Goal: Task Accomplishment & Management: Use online tool/utility

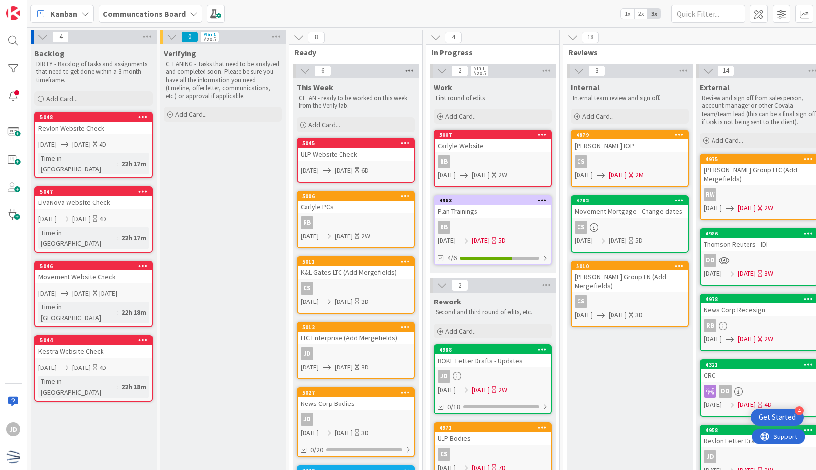
click at [405, 71] on icon at bounding box center [409, 71] width 13 height 15
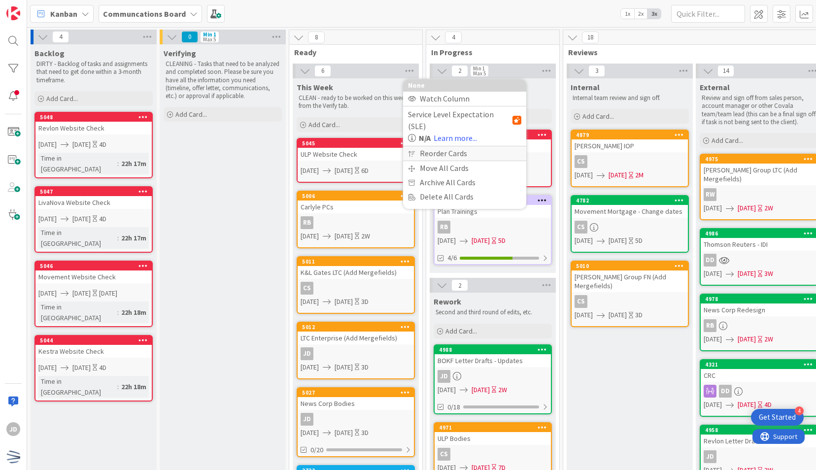
click at [438, 146] on div "Reorder Cards" at bounding box center [464, 153] width 123 height 14
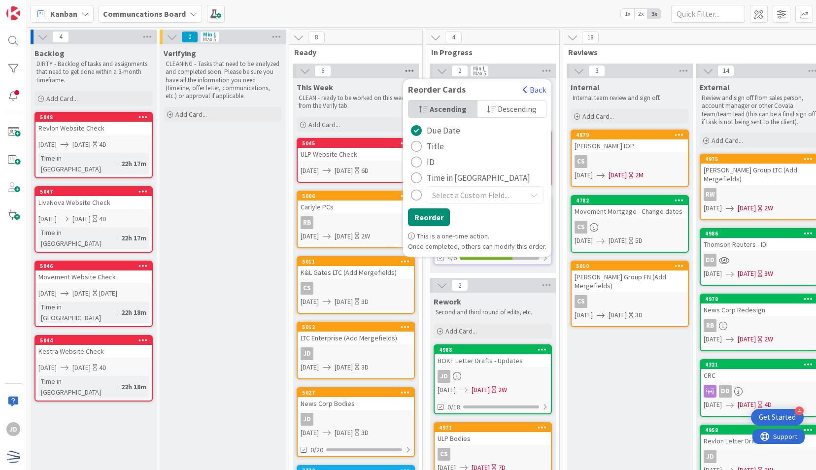
click at [407, 71] on icon at bounding box center [409, 71] width 13 height 15
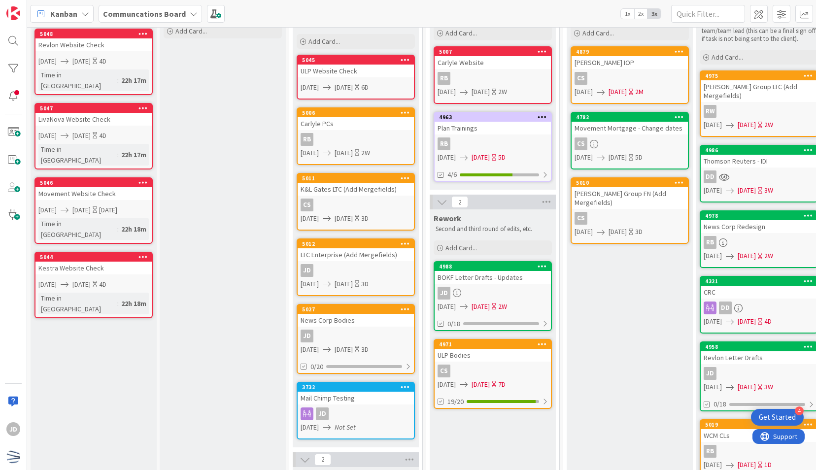
scroll to position [84, 0]
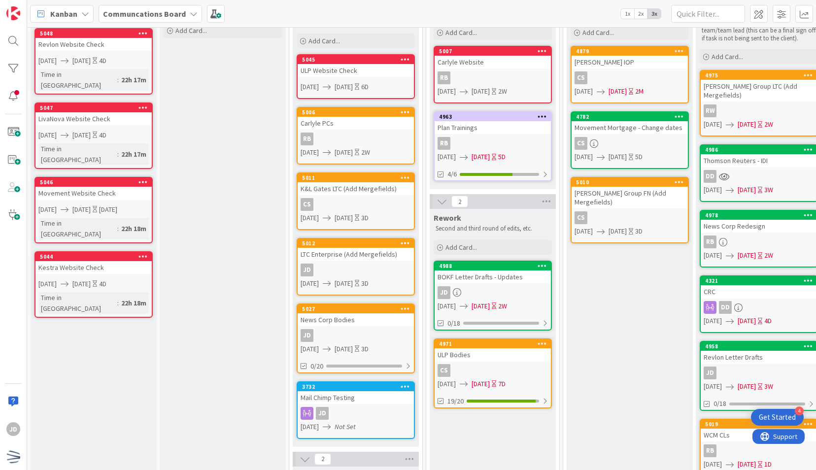
click at [326, 273] on div "JD" at bounding box center [356, 270] width 116 height 13
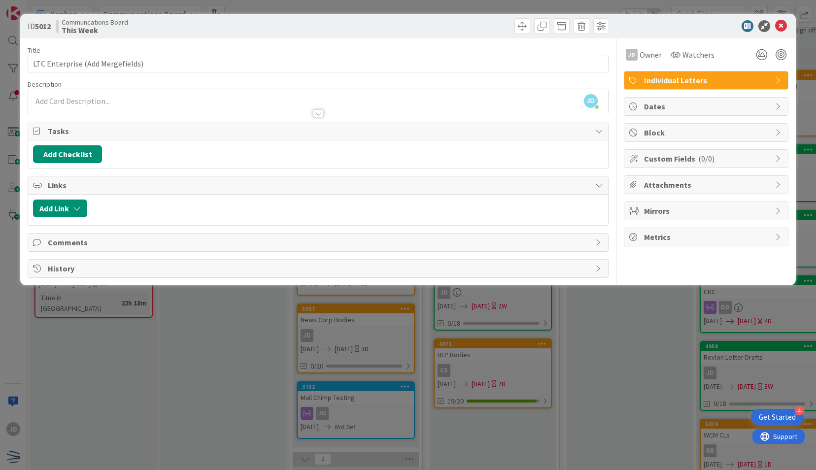
click at [245, 300] on div "ID 5012 Communcations Board This Week Title 32 / 128 LTC Enterprise (Add Mergef…" at bounding box center [408, 235] width 816 height 470
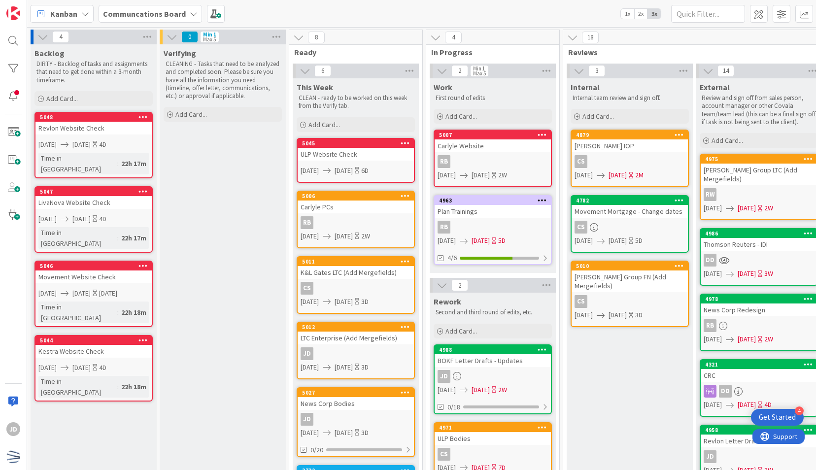
scroll to position [0, 0]
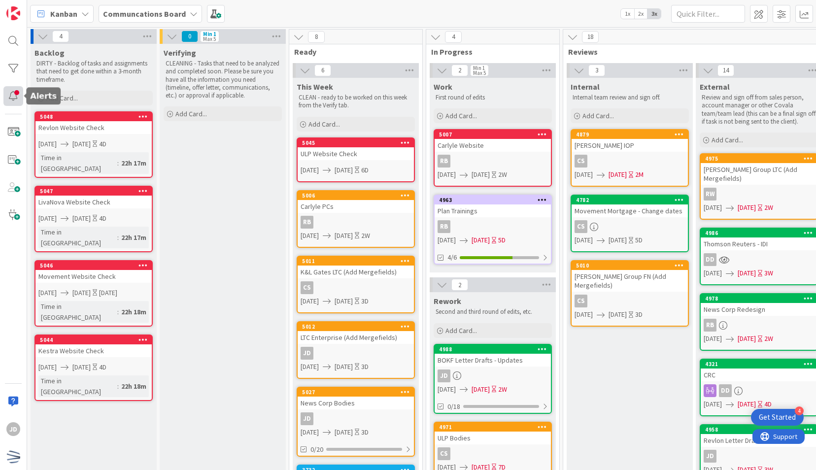
click at [13, 92] on div at bounding box center [13, 96] width 20 height 20
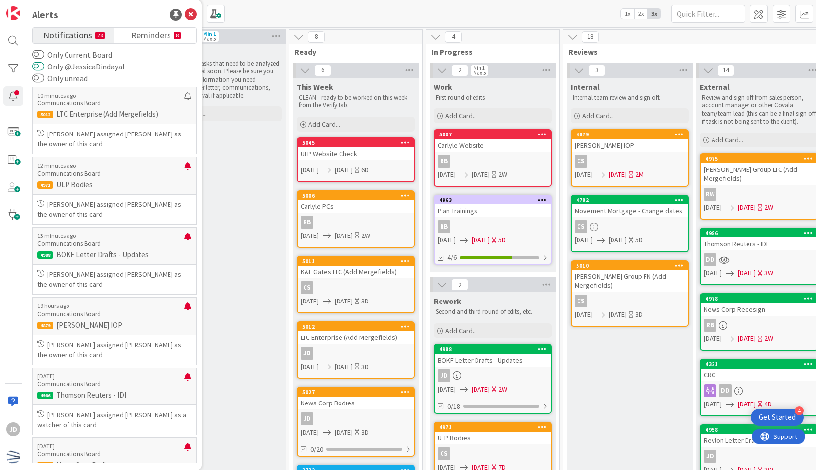
click at [39, 65] on button "Only @JessicaDindayal" at bounding box center [38, 67] width 12 height 10
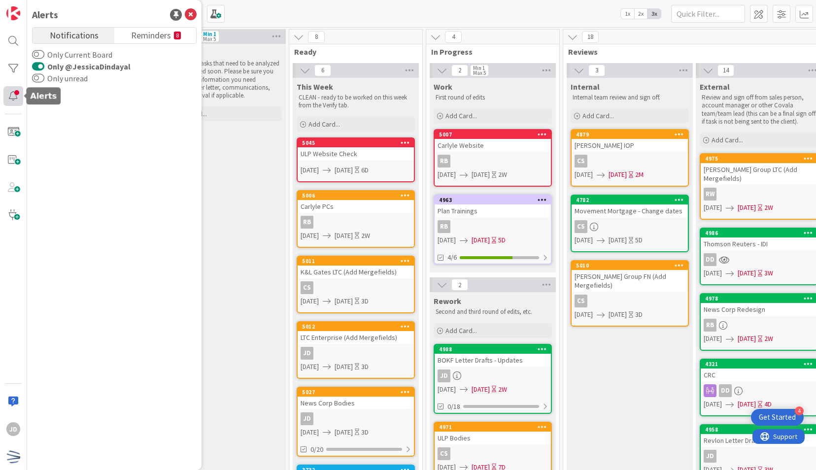
click at [13, 102] on div at bounding box center [13, 96] width 20 height 20
click at [14, 73] on div at bounding box center [13, 69] width 20 height 20
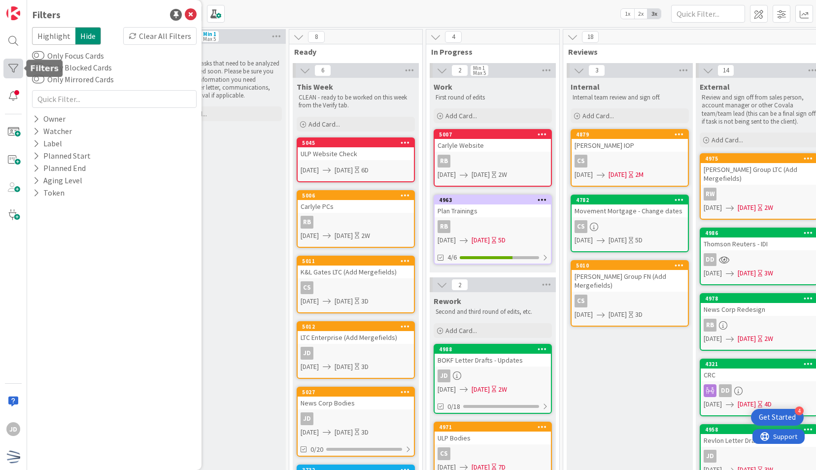
click at [16, 69] on div at bounding box center [13, 69] width 20 height 20
click at [16, 94] on div at bounding box center [13, 96] width 20 height 20
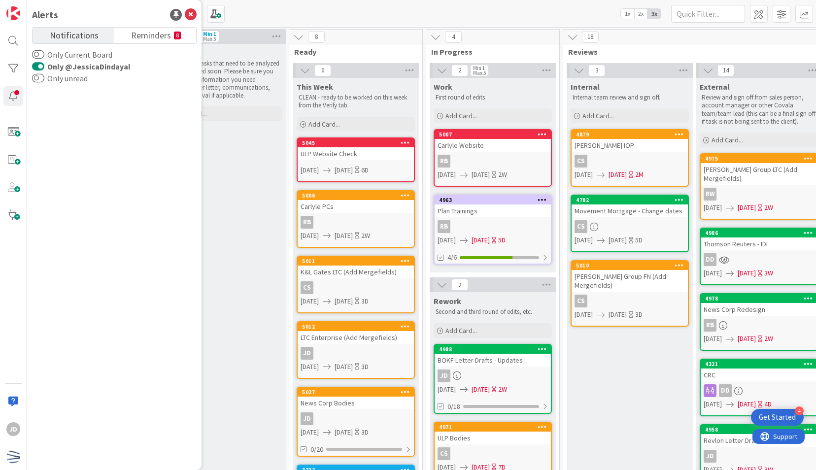
click at [39, 64] on button "Only @JessicaDindayal" at bounding box center [38, 67] width 12 height 10
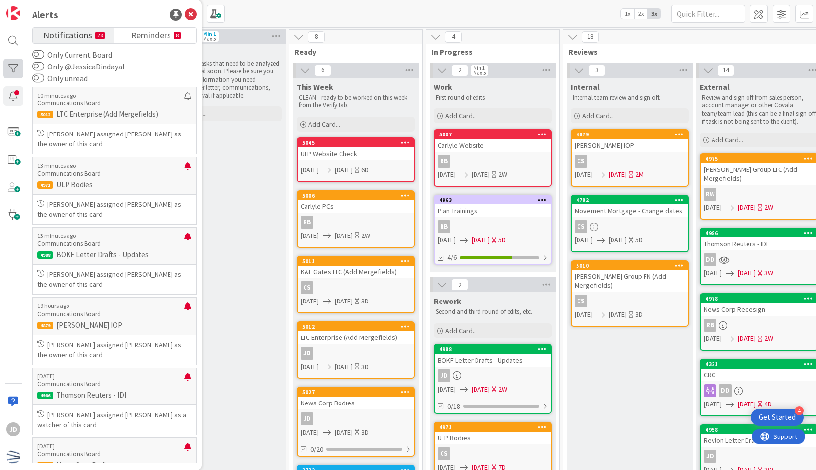
click at [5, 67] on div at bounding box center [13, 69] width 20 height 20
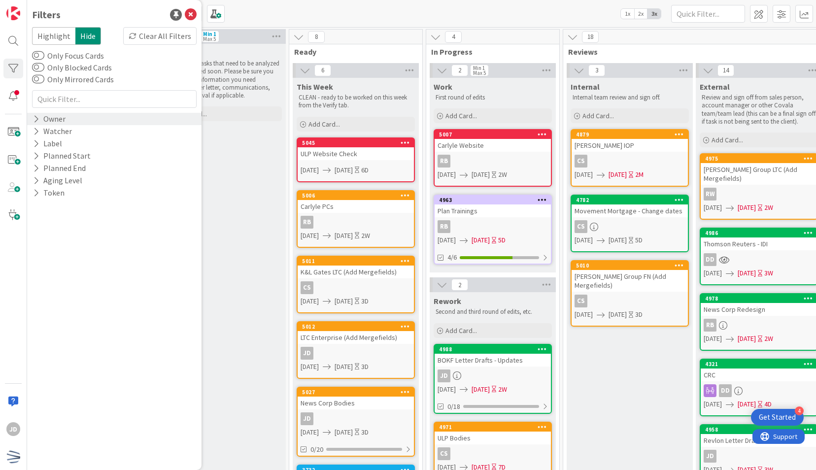
click at [69, 119] on div "Owner" at bounding box center [114, 119] width 174 height 12
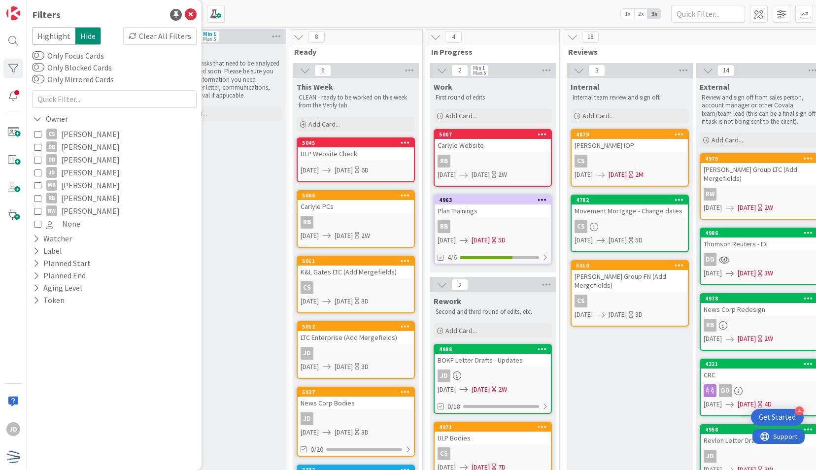
click at [35, 174] on icon at bounding box center [38, 172] width 7 height 7
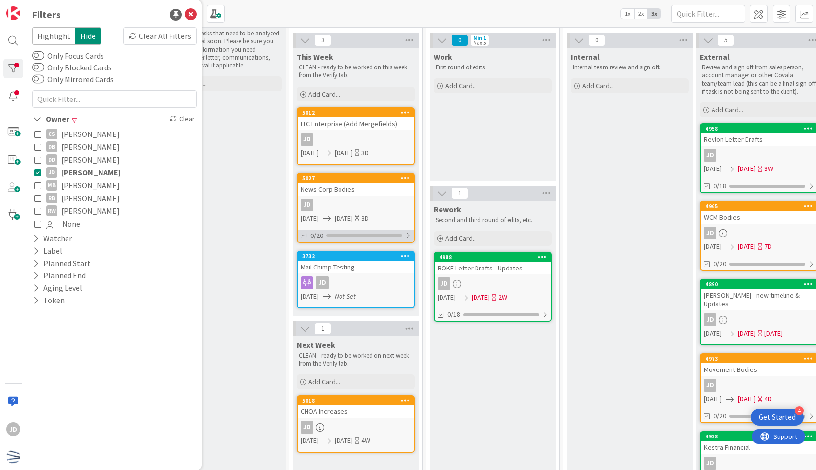
scroll to position [31, 0]
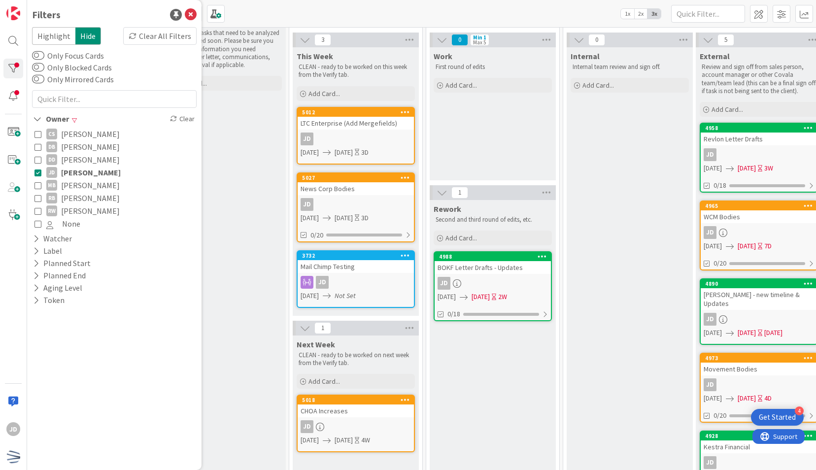
click at [38, 172] on icon at bounding box center [38, 172] width 7 height 7
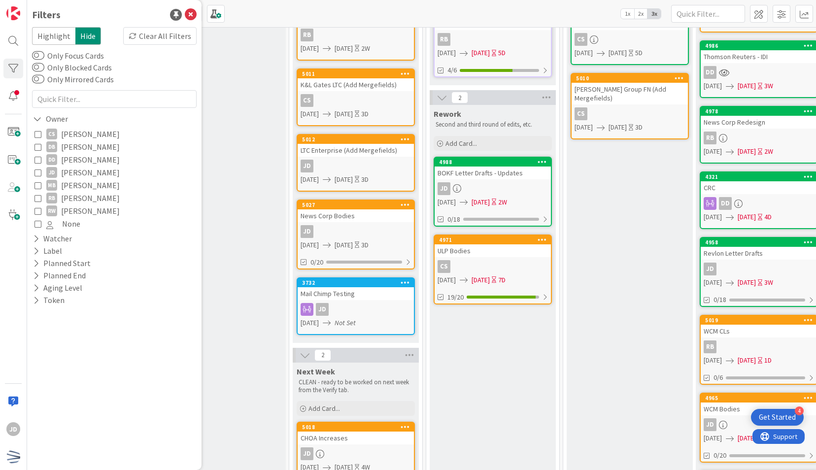
scroll to position [192, 0]
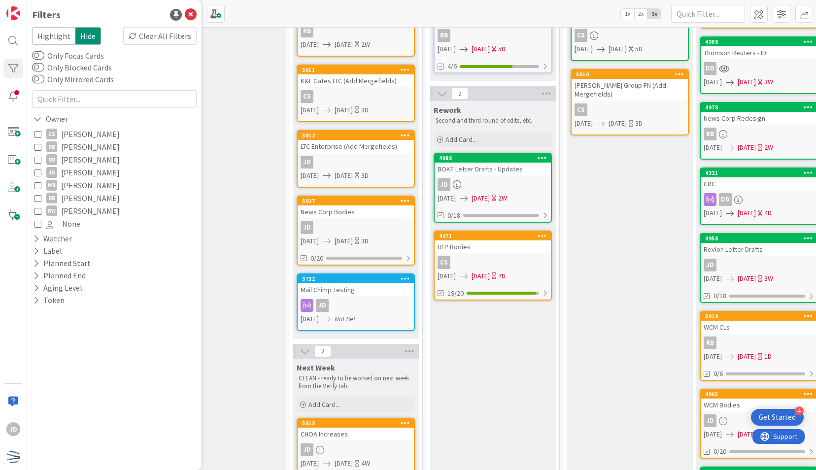
click at [509, 186] on div "JD" at bounding box center [493, 184] width 116 height 13
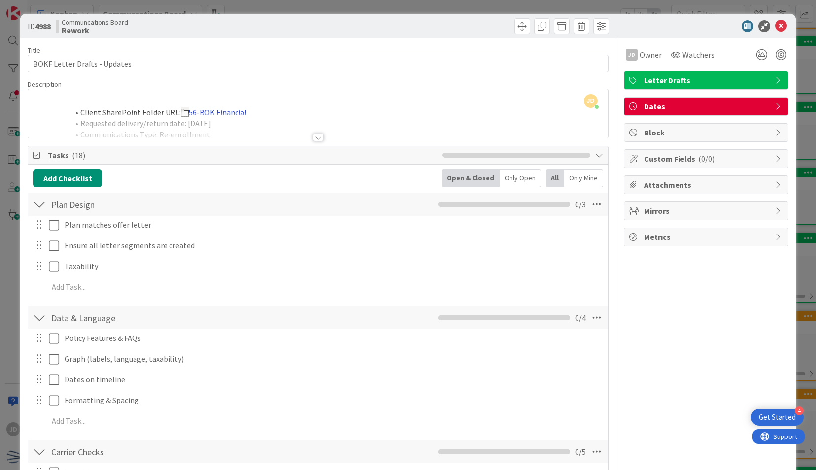
click at [234, 111] on div "Client SharePoint Folder URL: 56-BOK Financial Requested delivery/return date: …" at bounding box center [318, 116] width 580 height 44
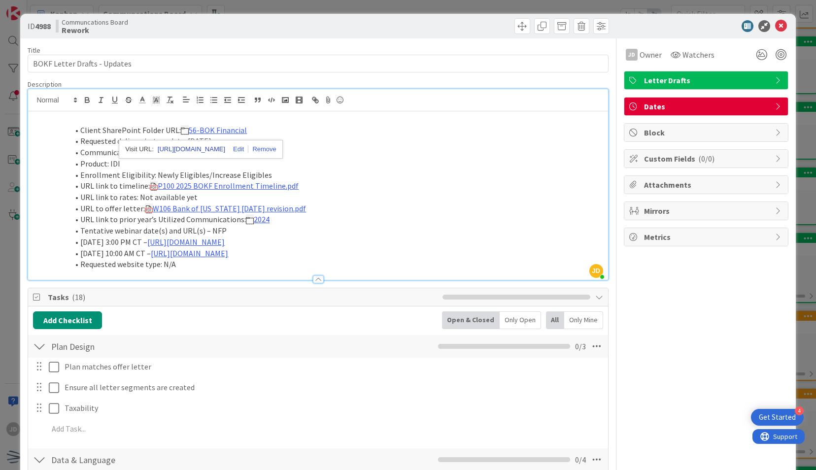
click at [208, 148] on link "[URL][DOMAIN_NAME]" at bounding box center [192, 149] width 68 height 13
click at [315, 278] on div at bounding box center [318, 280] width 11 height 8
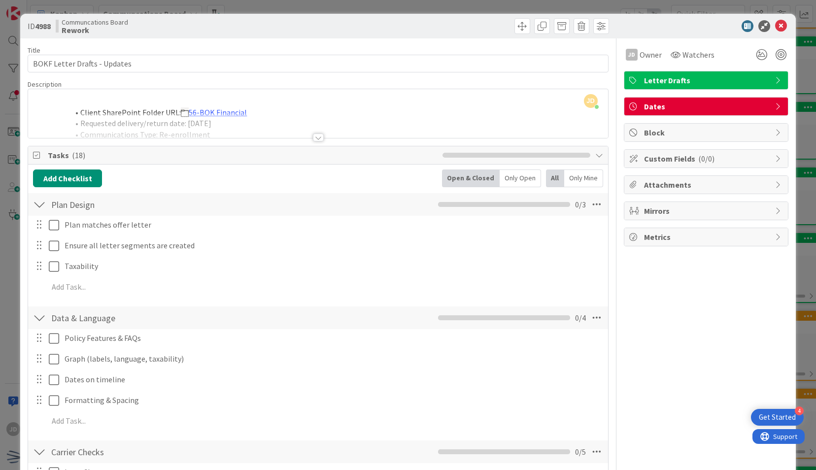
click at [317, 138] on div at bounding box center [318, 138] width 11 height 8
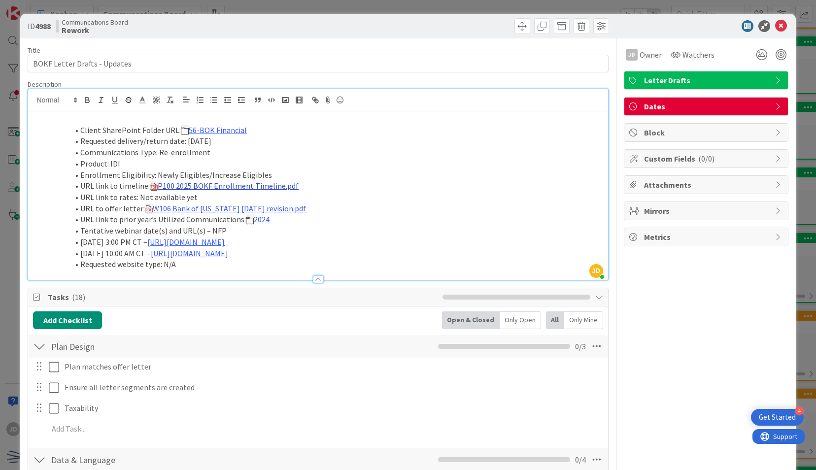
click at [213, 183] on link "P100 2025 BOKF Enrollment Timeline.pdf" at bounding box center [228, 186] width 141 height 10
click at [222, 203] on link "[URL][DOMAIN_NAME]" at bounding box center [201, 205] width 68 height 13
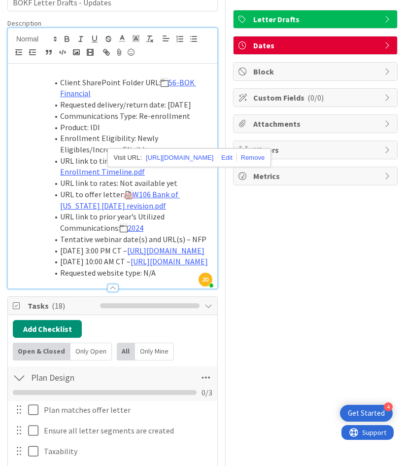
scroll to position [67, 0]
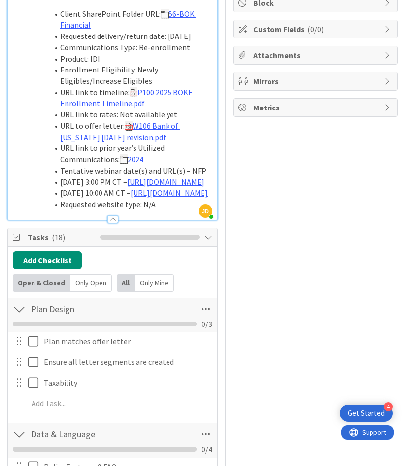
scroll to position [0, 0]
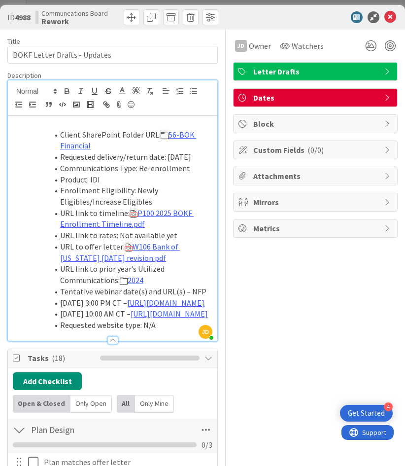
click at [107, 341] on div at bounding box center [112, 335] width 209 height 10
